Goal: Check status: Check status

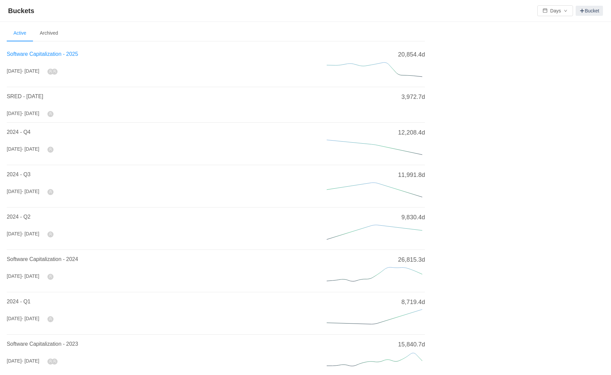
click at [49, 54] on span "Software Capitalization - 2025" at bounding box center [42, 54] width 71 height 6
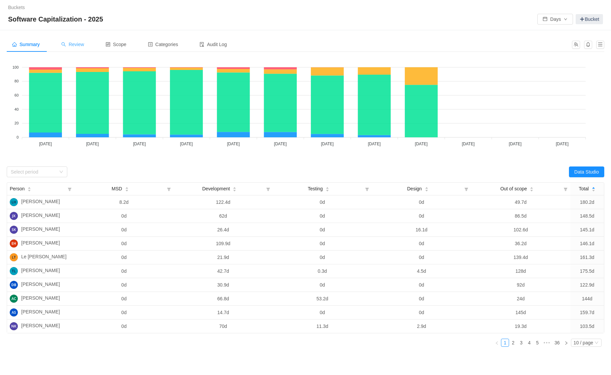
click at [87, 43] on div "Review" at bounding box center [73, 44] width 34 height 15
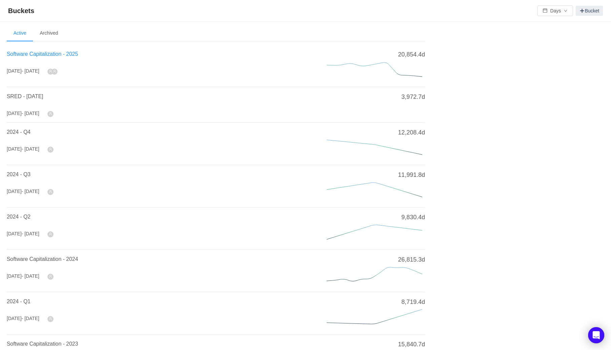
click at [41, 51] on span "Software Capitalization - 2025" at bounding box center [42, 54] width 71 height 6
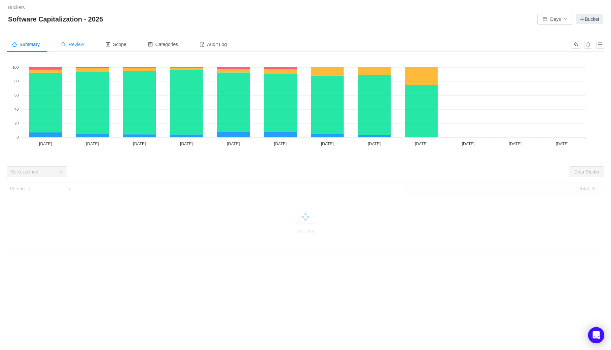
click at [68, 48] on div "Review" at bounding box center [73, 44] width 34 height 15
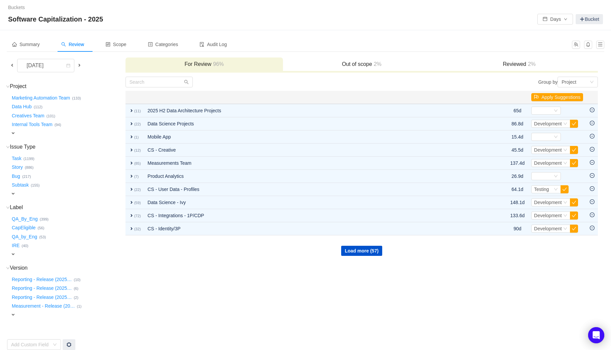
scroll to position [7, 0]
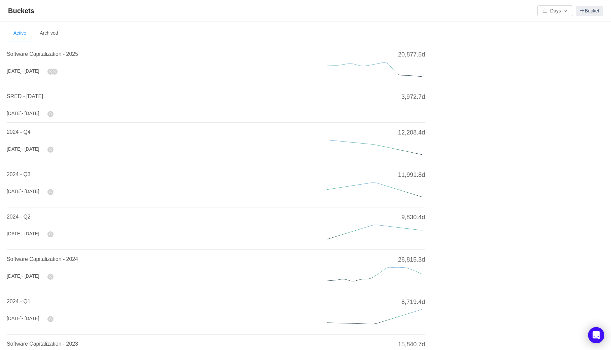
click at [384, 66] on icon at bounding box center [374, 69] width 101 height 20
click at [84, 50] on h4 "Software Capitalization - 2025" at bounding box center [159, 54] width 304 height 8
click at [78, 51] on span "Software Capitalization - 2025" at bounding box center [42, 54] width 71 height 6
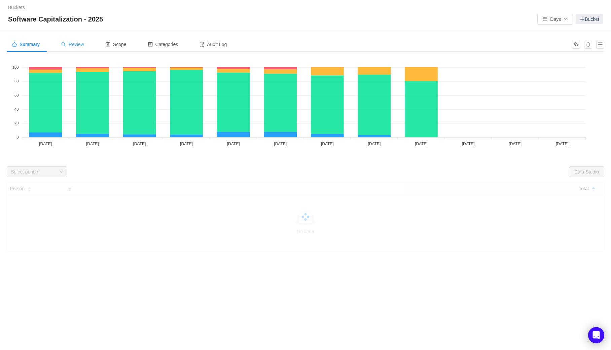
click at [84, 46] on span "Review" at bounding box center [72, 44] width 23 height 5
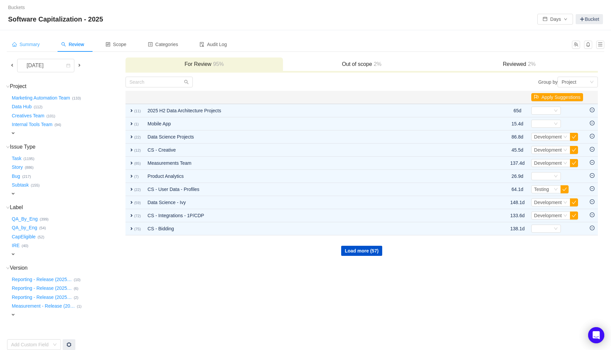
click at [24, 39] on div "Summary" at bounding box center [26, 44] width 38 height 15
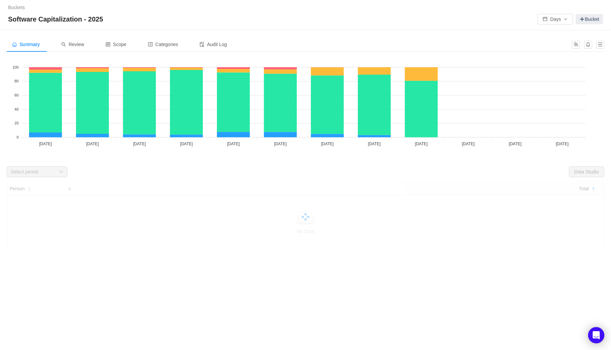
click at [229, 274] on div "Summary Review Scope Categories Audit Log Looks too empty? Make sure scope has …" at bounding box center [305, 171] width 611 height 282
